Goal: Transaction & Acquisition: Subscribe to service/newsletter

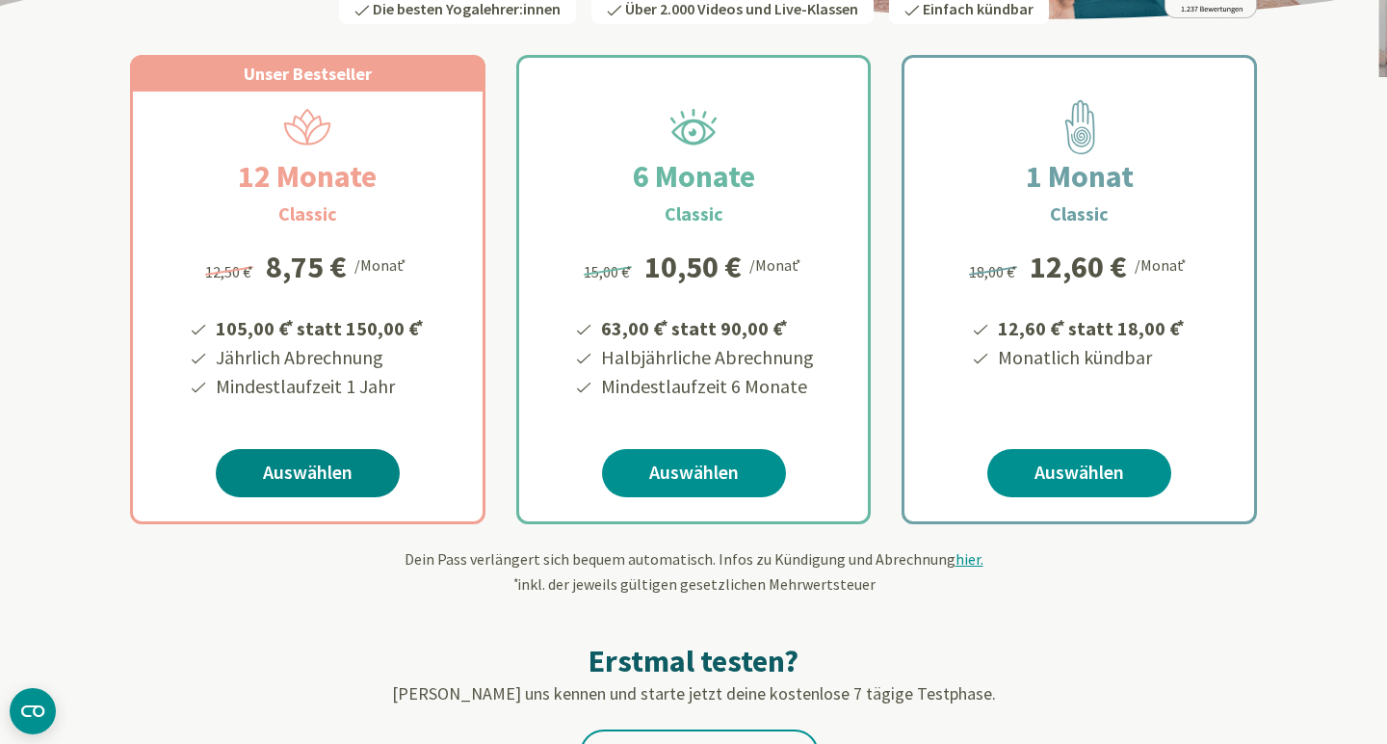
click at [324, 474] on link "Auswählen" at bounding box center [308, 473] width 184 height 48
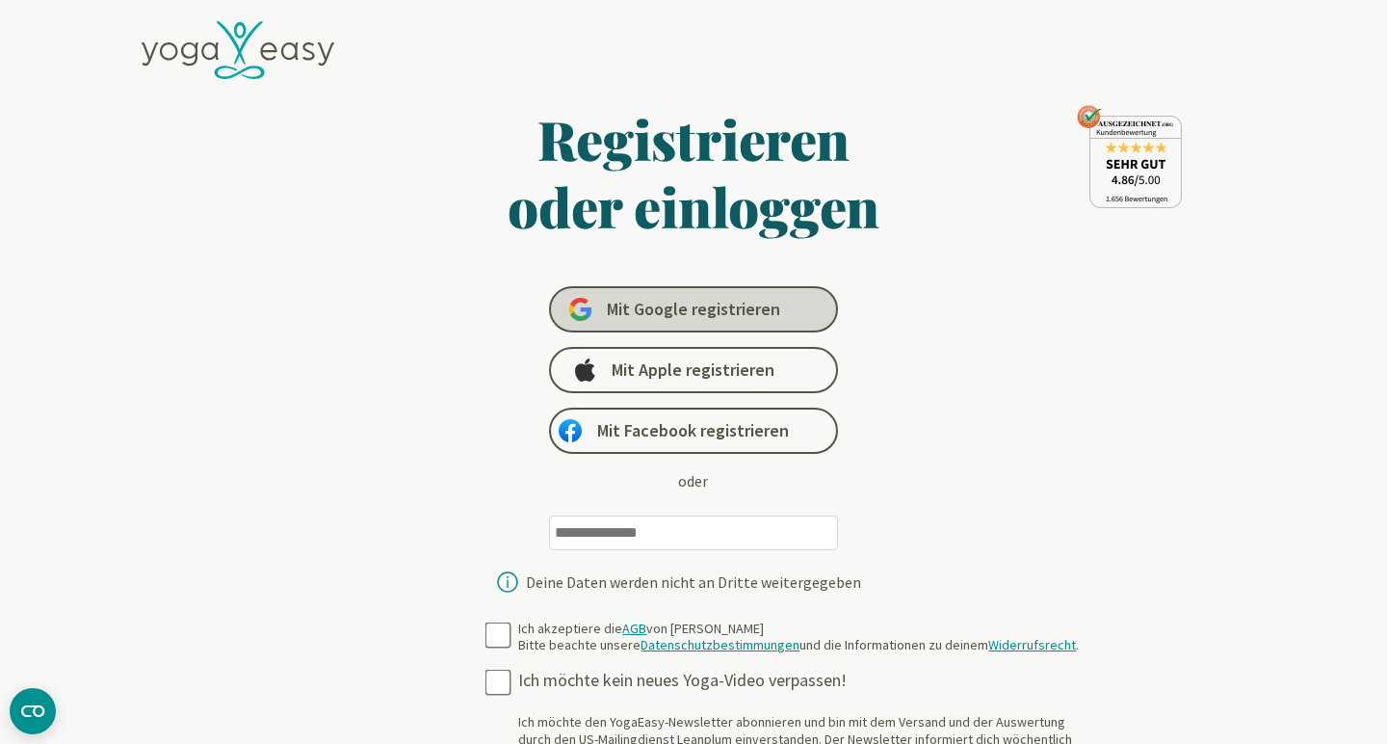
click at [701, 310] on span "Mit Google registrieren" at bounding box center [693, 309] width 173 height 23
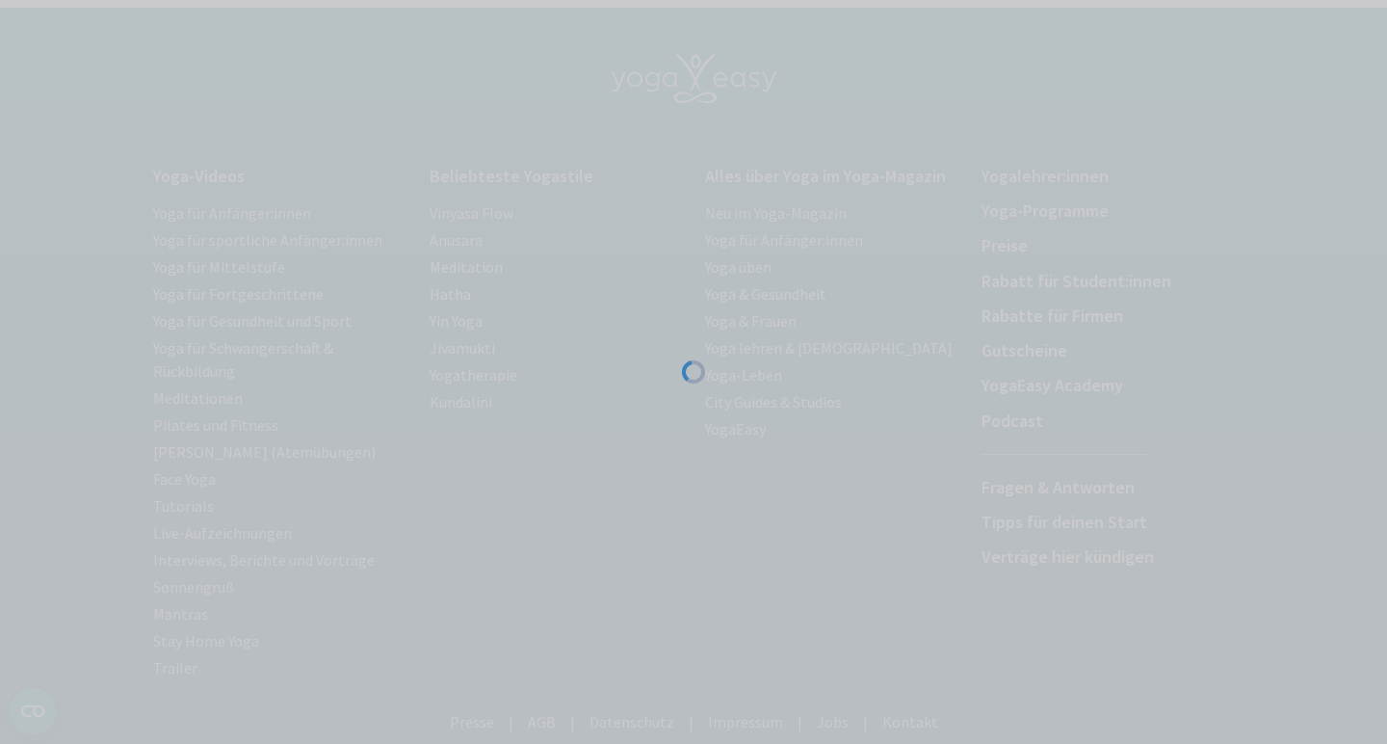
scroll to position [135, 0]
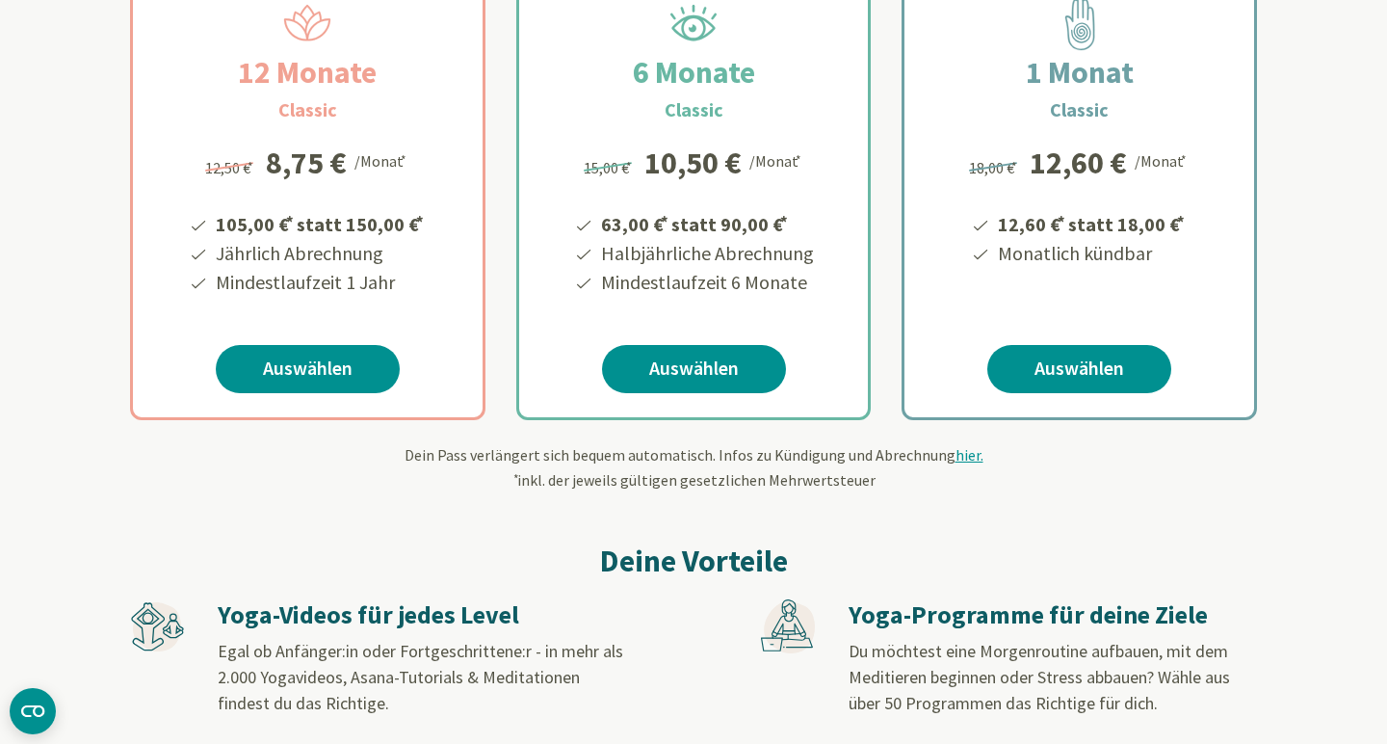
scroll to position [419, 0]
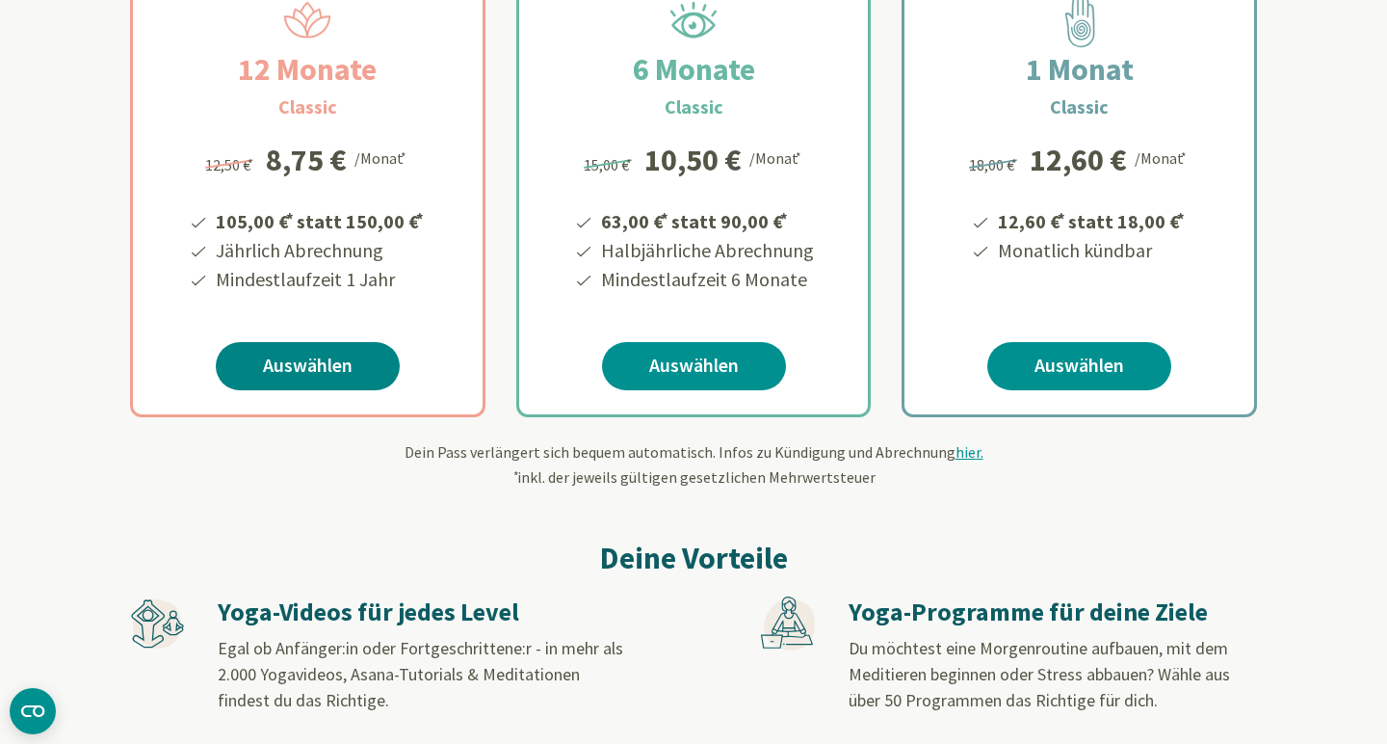
click at [353, 368] on link "Auswählen" at bounding box center [308, 366] width 184 height 48
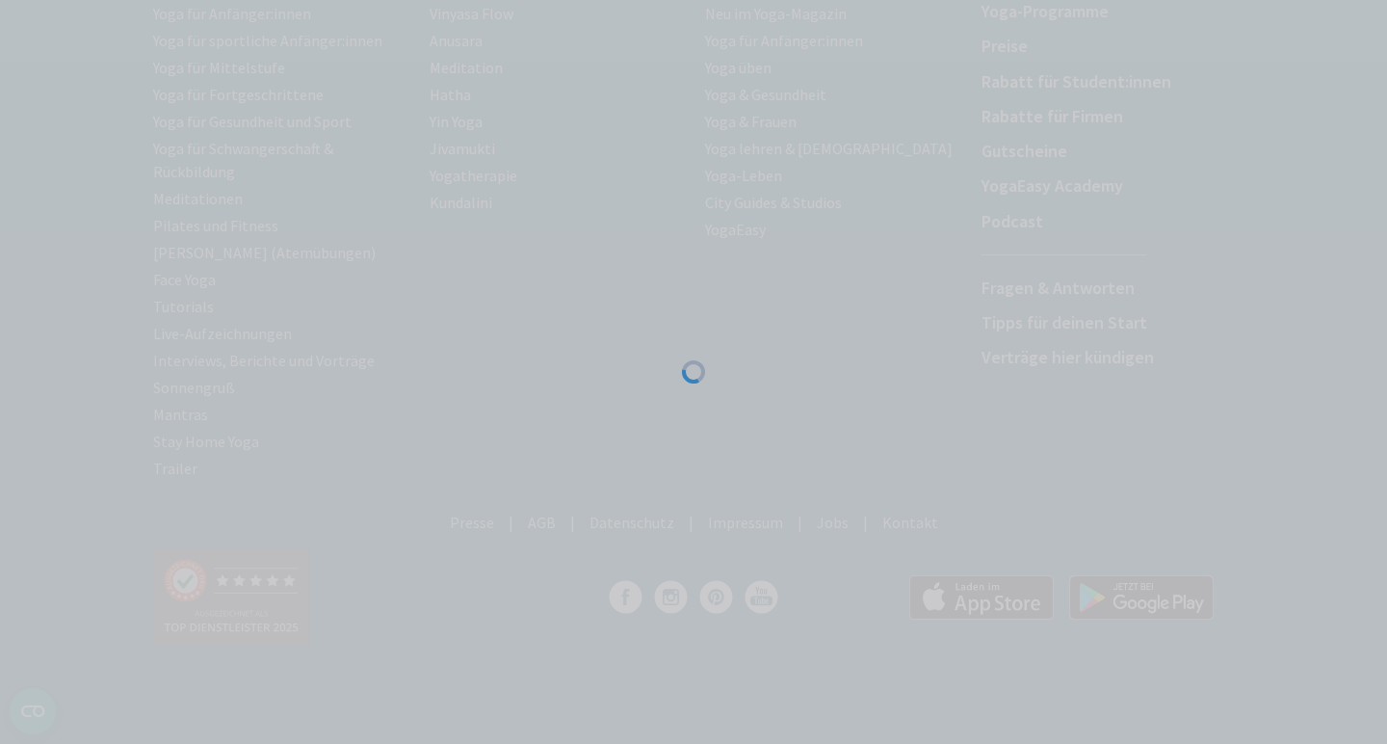
scroll to position [294, 0]
